Goal: Check status: Check status

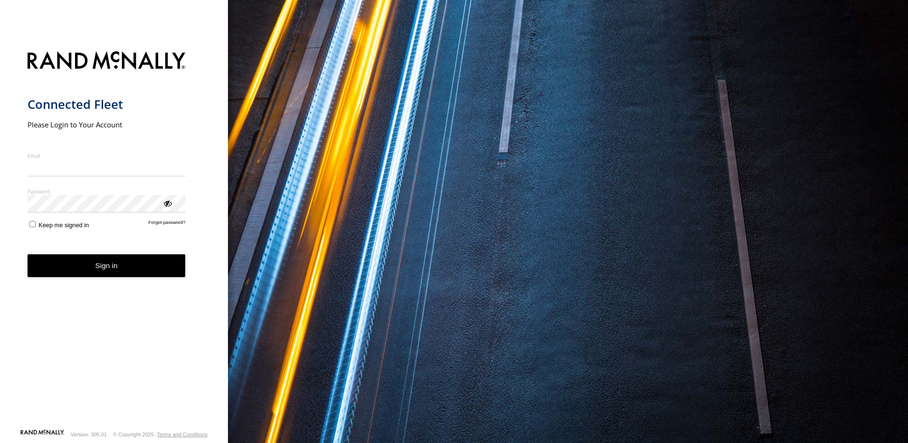
type input "**********"
click at [121, 270] on button "Sign in" at bounding box center [107, 265] width 158 height 23
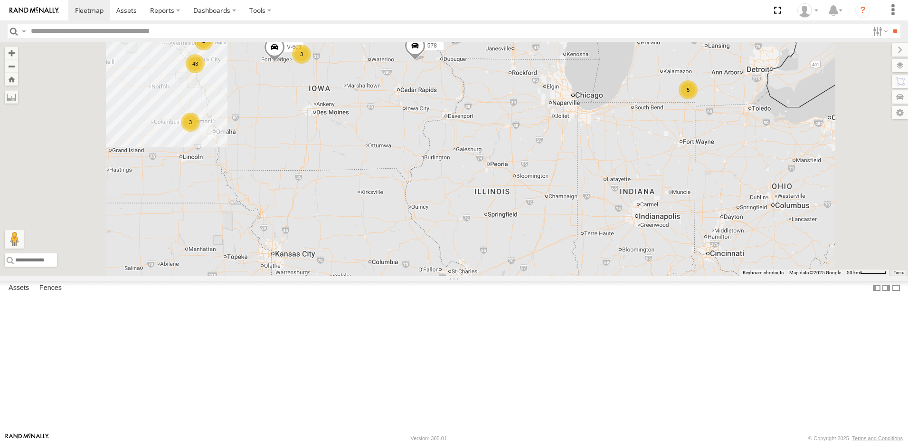
click at [311, 64] on div "3" at bounding box center [301, 54] width 19 height 19
